Goal: Find contact information: Find contact information

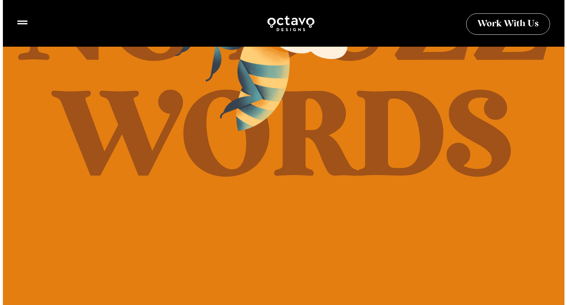
scroll to position [254, 0]
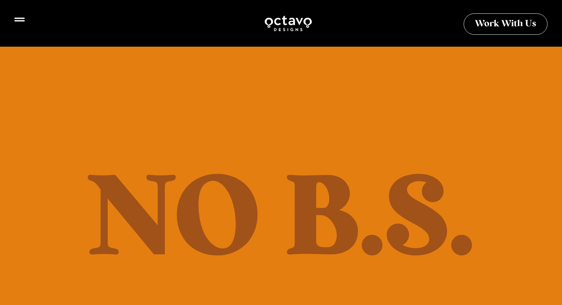
click at [18, 22] on icon at bounding box center [19, 19] width 10 height 10
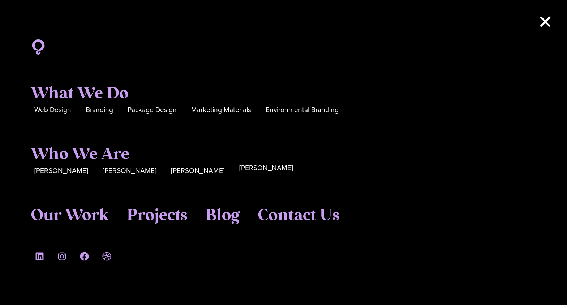
click at [239, 170] on span "[PERSON_NAME]" at bounding box center [266, 167] width 54 height 11
click at [290, 205] on span "Contact Us" at bounding box center [299, 213] width 82 height 20
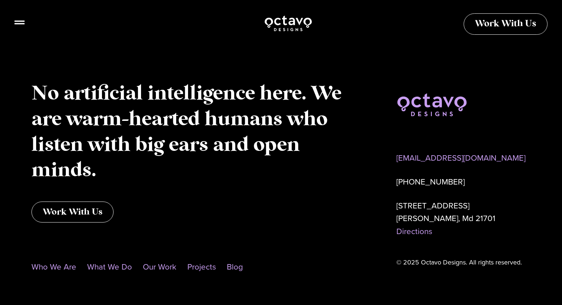
scroll to position [657, 0]
